Goal: Transaction & Acquisition: Obtain resource

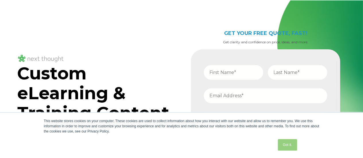
click at [288, 148] on link "Got it." at bounding box center [287, 144] width 19 height 11
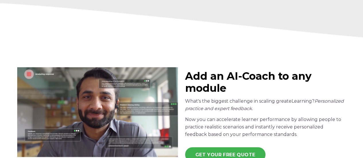
scroll to position [1634, 0]
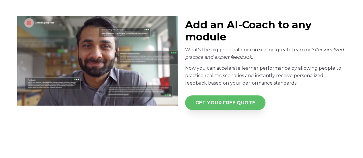
click at [223, 99] on link "GET YOUR FREE QUOTE" at bounding box center [225, 102] width 81 height 15
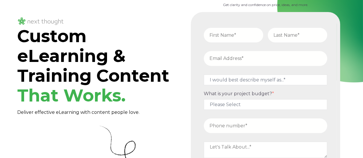
scroll to position [0, 0]
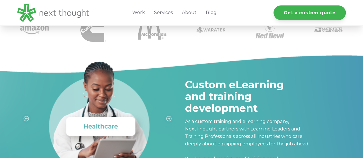
scroll to position [172, 0]
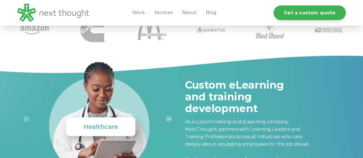
click at [169, 119] on icon "Next slide" at bounding box center [168, 118] width 5 height 5
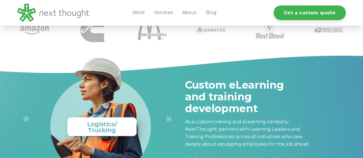
click at [190, 51] on div at bounding box center [181, 150] width 363 height 200
click at [166, 13] on link "Services" at bounding box center [163, 13] width 28 height 26
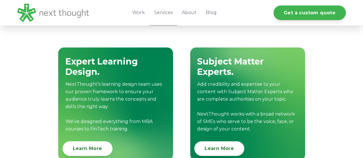
scroll to position [631, 0]
